Goal: Task Accomplishment & Management: Complete application form

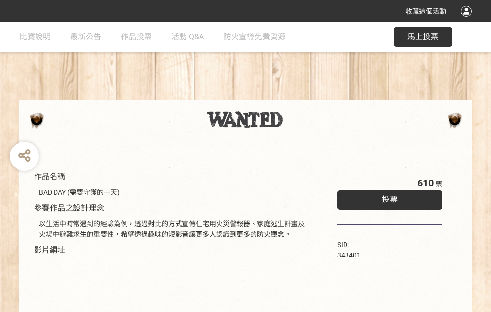
click at [467, 20] on div "收藏這個活動" at bounding box center [245, 11] width 491 height 22
click at [304, 96] on div "作品名稱 BAD DAY (需要守護的一天) 參賽作品之設計理念 以生活中時常遇到的經驗為例，透過對比的方式宣傳住宅用火災警報器、家庭逃生計畫及火場中避難求生…" at bounding box center [245, 226] width 491 height 409
click at [387, 197] on span "投票" at bounding box center [390, 199] width 16 height 9
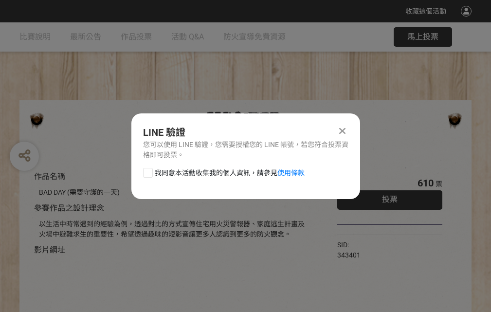
click at [147, 171] on div at bounding box center [148, 173] width 10 height 10
checkbox input "true"
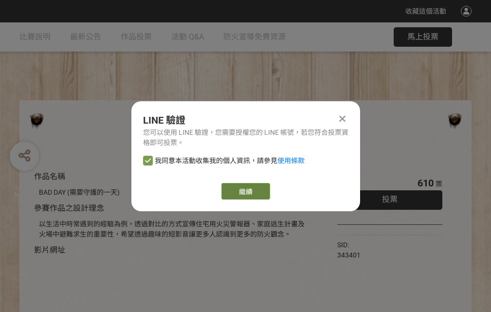
click at [245, 191] on link "繼續" at bounding box center [245, 191] width 49 height 17
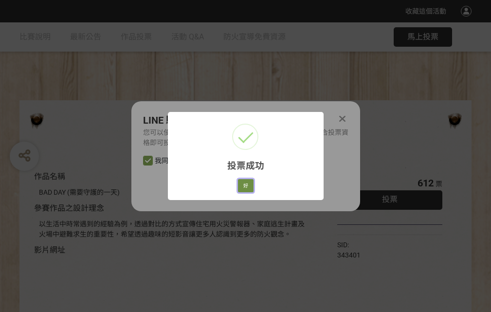
click at [243, 184] on button "好" at bounding box center [246, 186] width 16 height 14
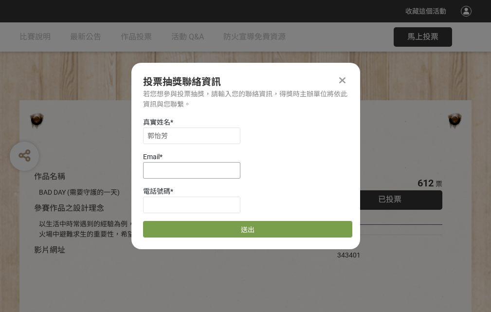
click at [195, 170] on input at bounding box center [191, 170] width 97 height 17
type input "[EMAIL_ADDRESS][DOMAIN_NAME]"
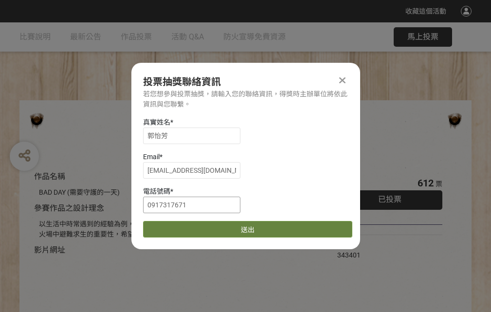
type input "0917317671"
click at [171, 226] on button "送出" at bounding box center [247, 229] width 209 height 17
